Goal: Entertainment & Leisure: Consume media (video, audio)

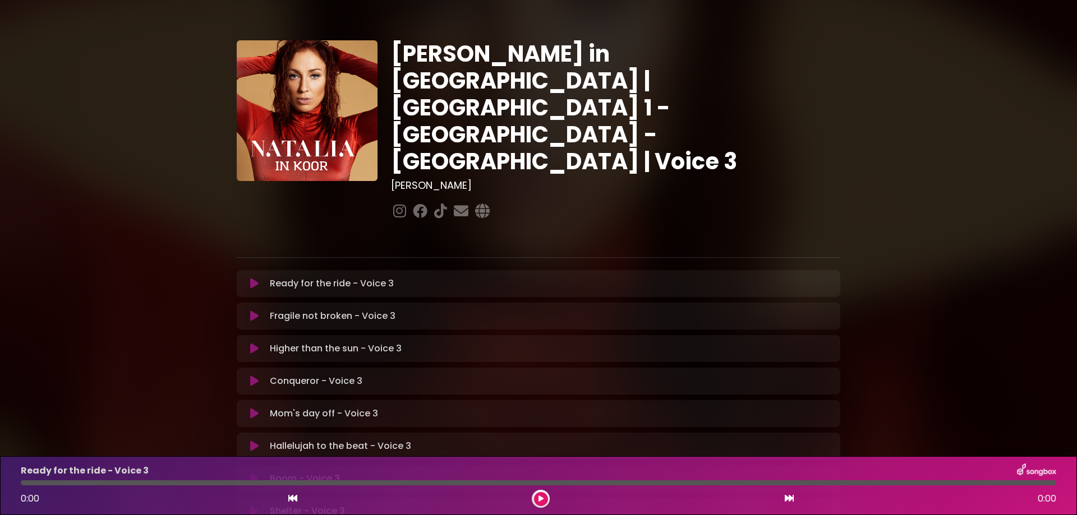
click at [252, 278] on icon at bounding box center [254, 283] width 8 height 11
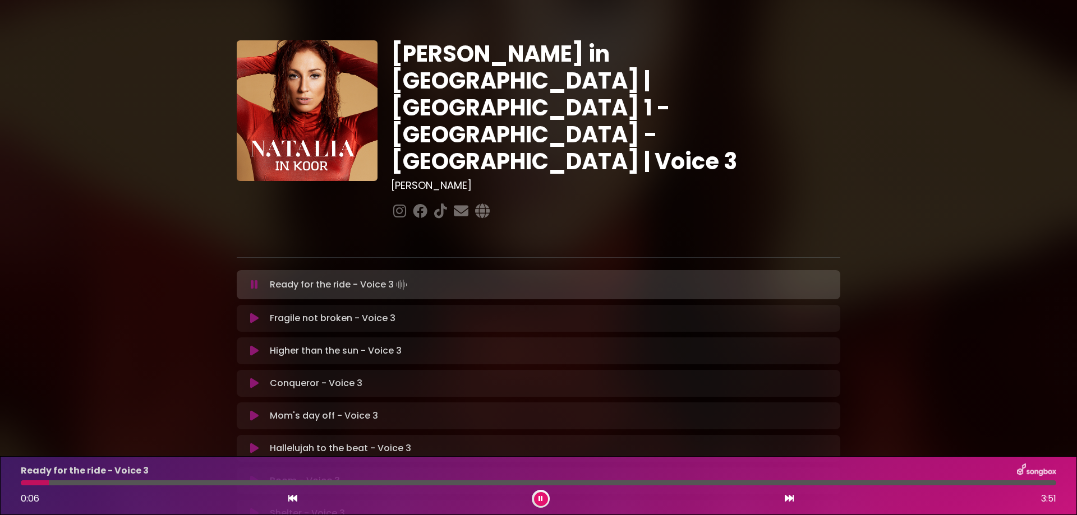
click at [253, 279] on icon at bounding box center [254, 284] width 7 height 11
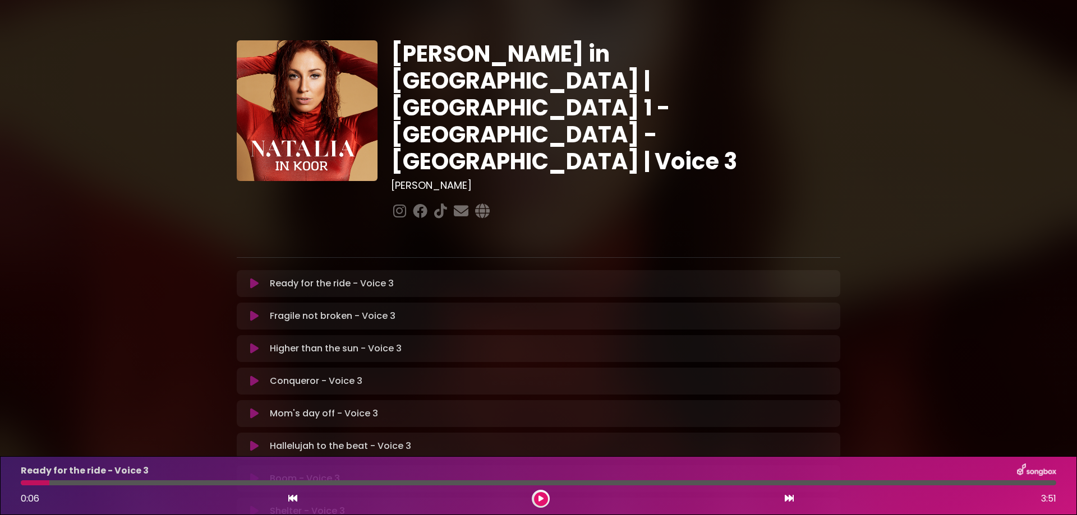
click at [252, 278] on icon at bounding box center [254, 283] width 8 height 11
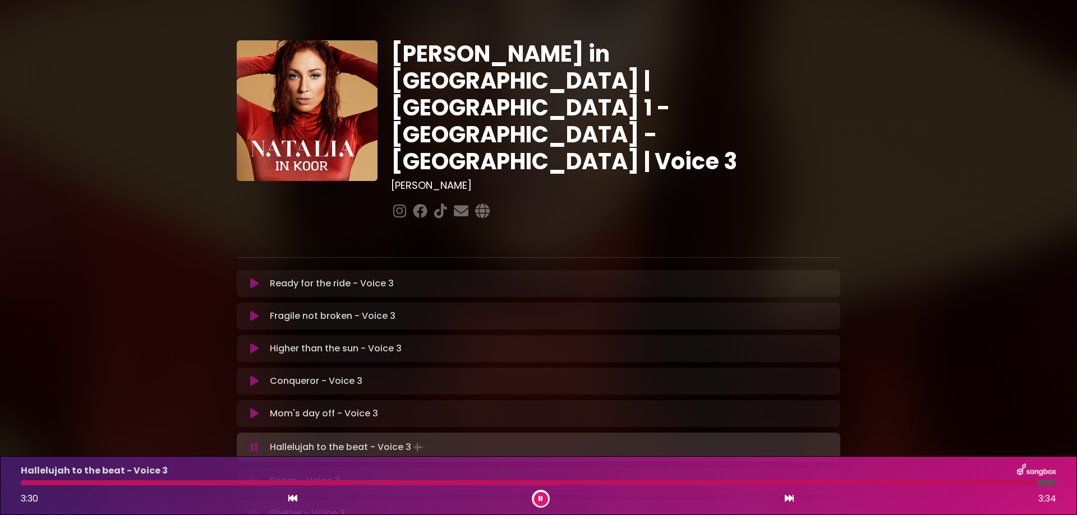
click at [541, 499] on icon at bounding box center [540, 499] width 4 height 7
